Goal: Information Seeking & Learning: Find specific fact

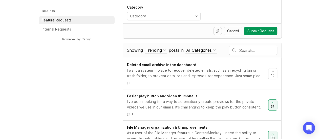
scroll to position [76, 0]
click at [243, 48] on input "text" at bounding box center [258, 51] width 38 height 6
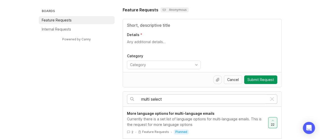
scroll to position [27, 0]
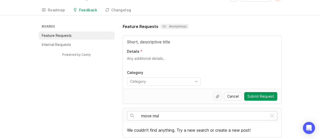
scroll to position [27, 0]
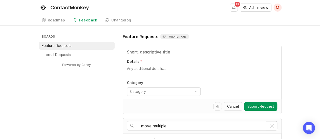
type input "move multiple"
